Goal: Find contact information: Find contact information

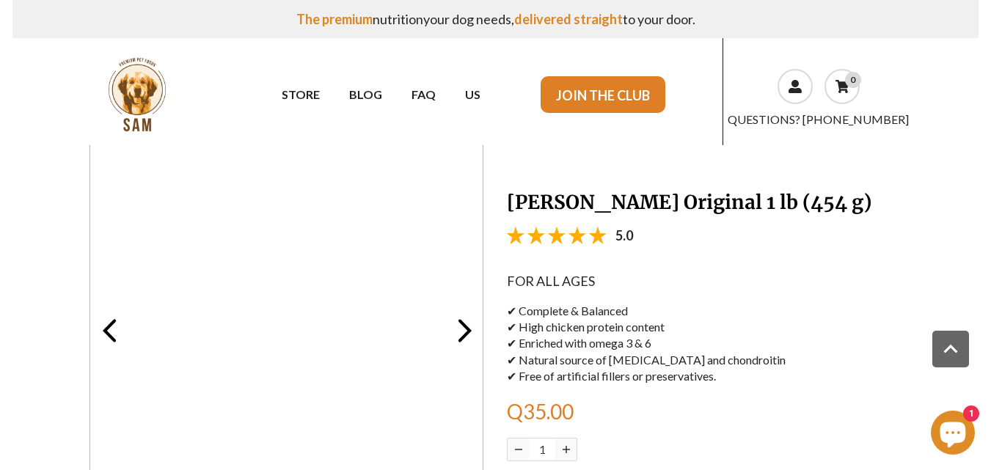
scroll to position [2467, 0]
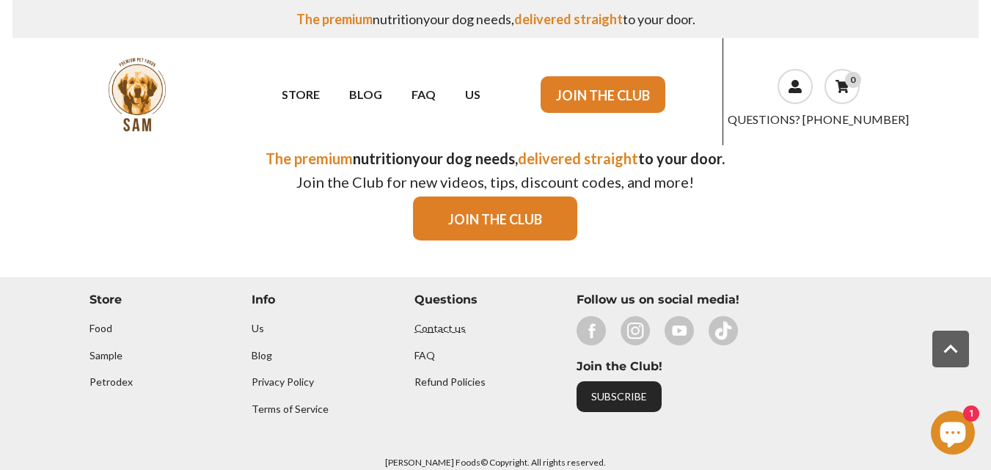
click at [444, 322] on font "Contact us" at bounding box center [439, 328] width 51 height 12
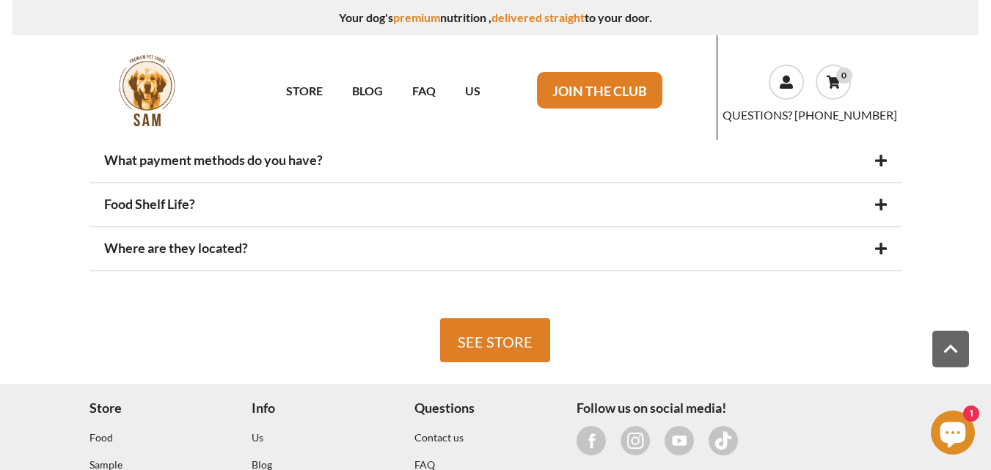
scroll to position [534, 0]
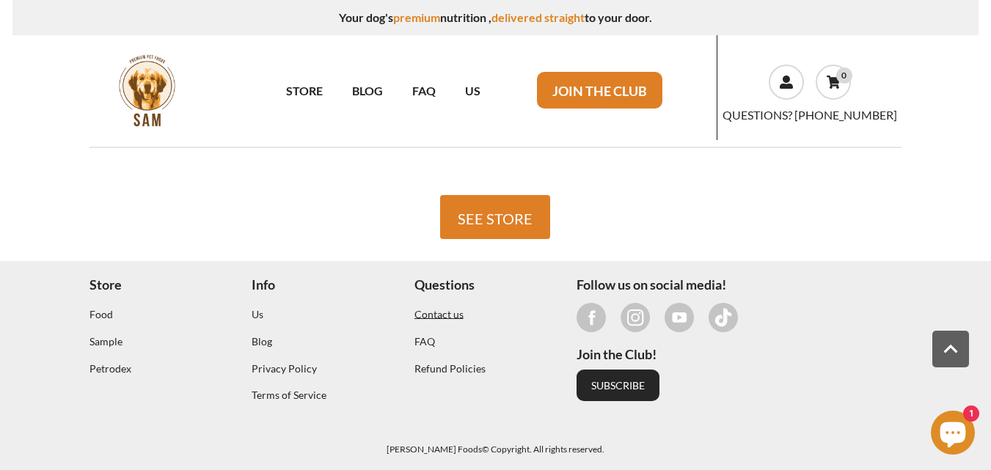
click at [427, 316] on font "Contact us" at bounding box center [438, 314] width 49 height 12
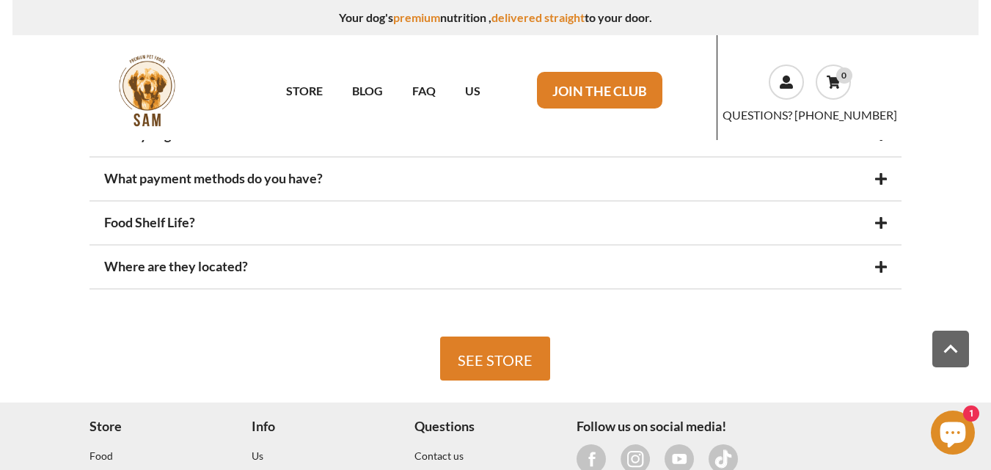
scroll to position [411, 0]
